Goal: Find specific page/section: Locate item on page

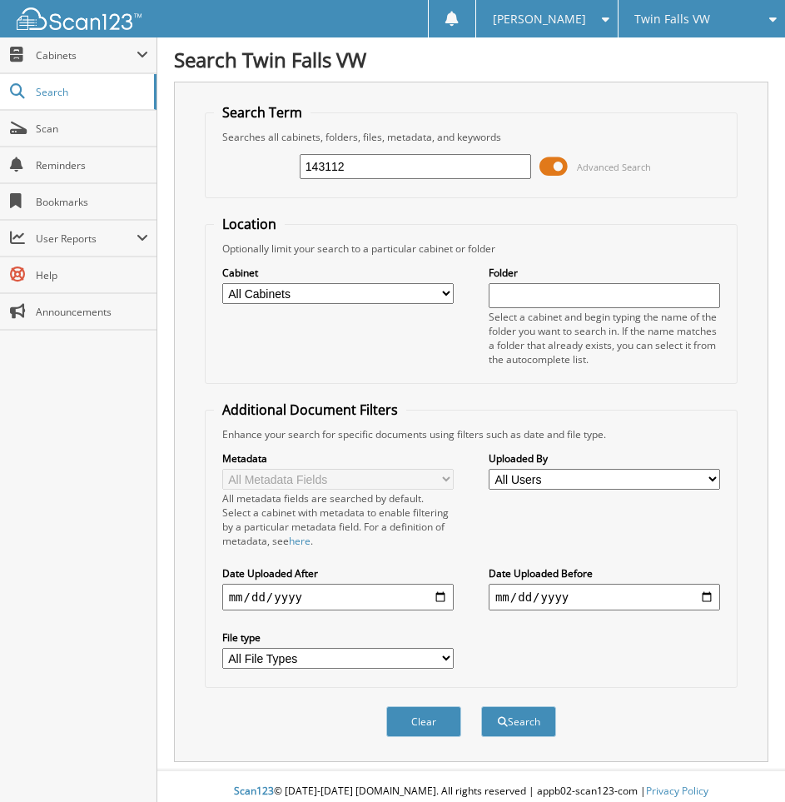
type input "143112"
click at [481, 706] on button "Search" at bounding box center [518, 721] width 75 height 31
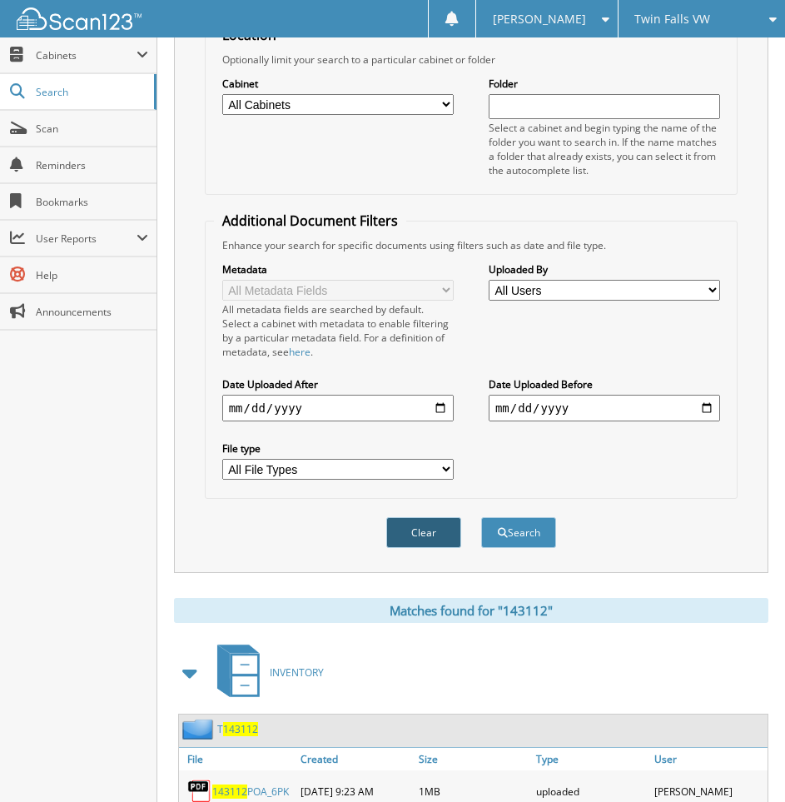
scroll to position [666, 0]
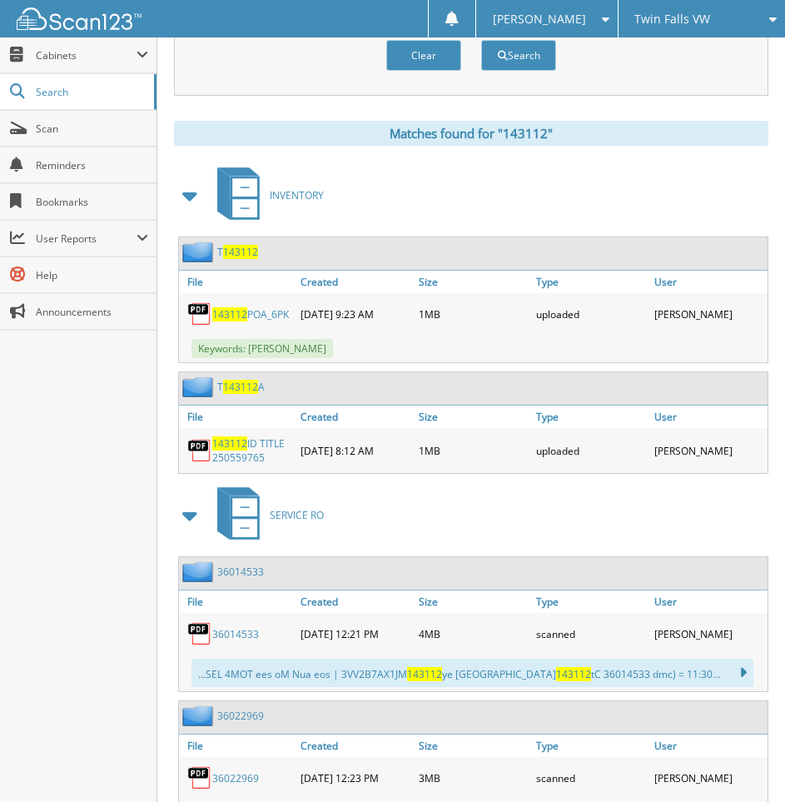
click at [267, 311] on link "143112 POA_6PK" at bounding box center [250, 314] width 77 height 14
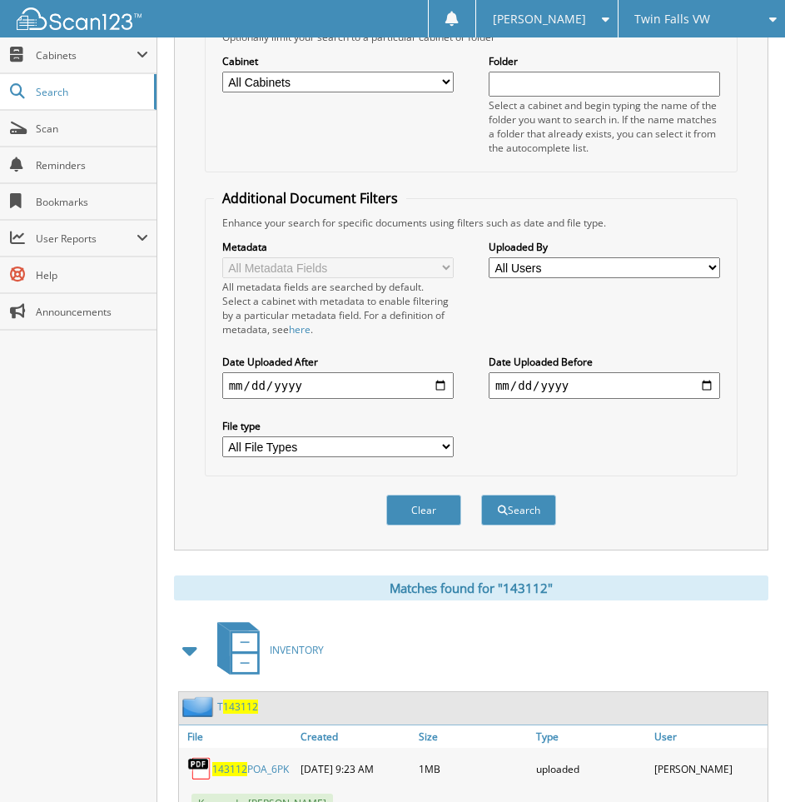
scroll to position [0, 0]
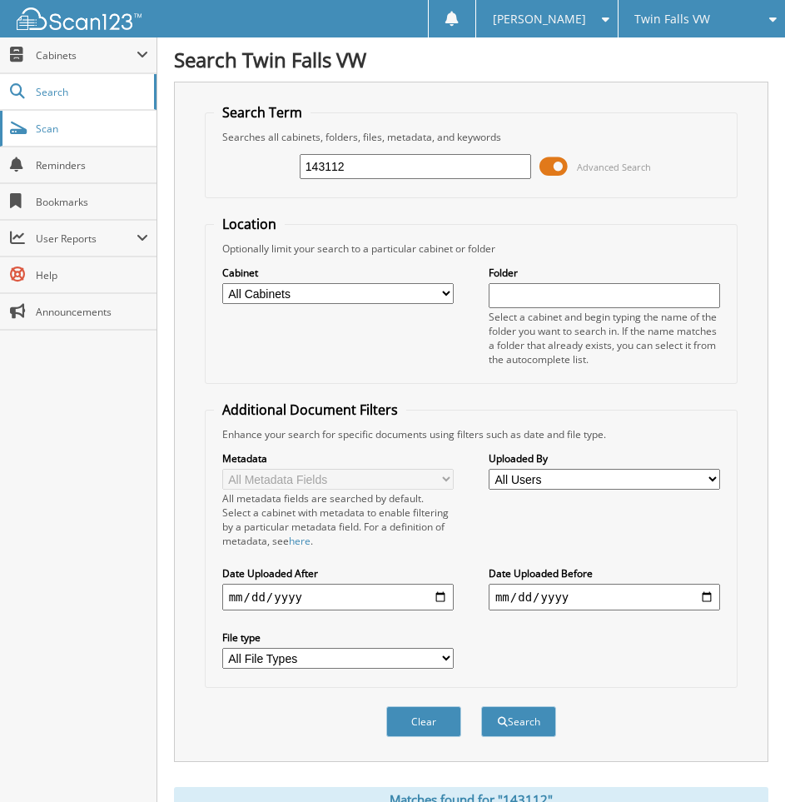
click at [62, 129] on span "Scan" at bounding box center [92, 129] width 112 height 14
